Goal: Task Accomplishment & Management: Use online tool/utility

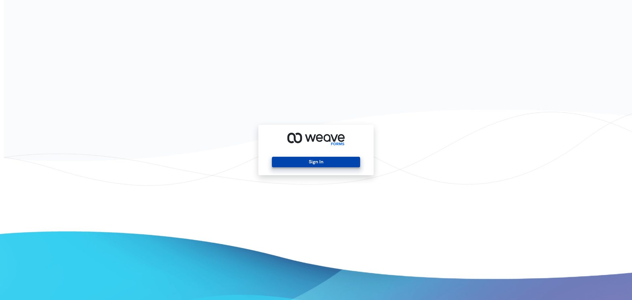
click at [347, 161] on button "Sign In" at bounding box center [316, 162] width 88 height 11
